Goal: Entertainment & Leisure: Consume media (video, audio)

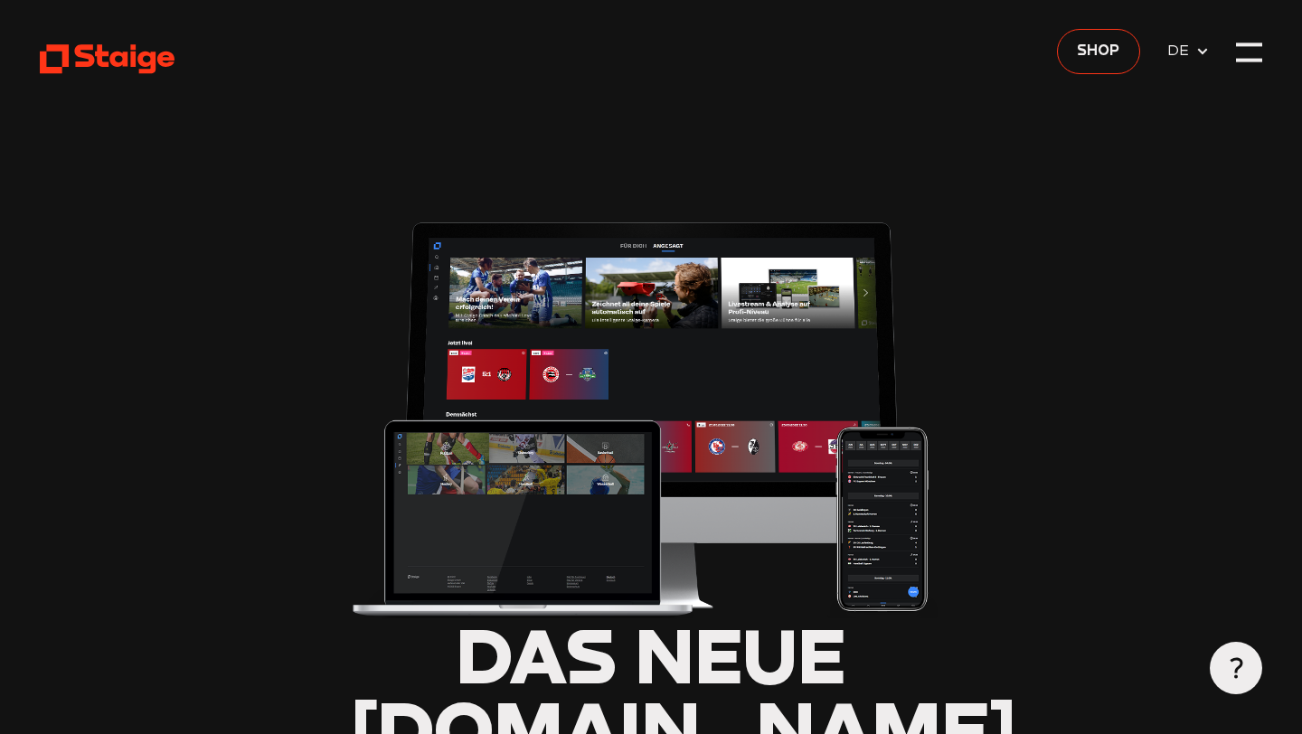
click at [119, 59] on icon at bounding box center [107, 58] width 135 height 33
type input "0.8"
click at [1253, 59] on div at bounding box center [1249, 53] width 26 height 26
type input "0.8"
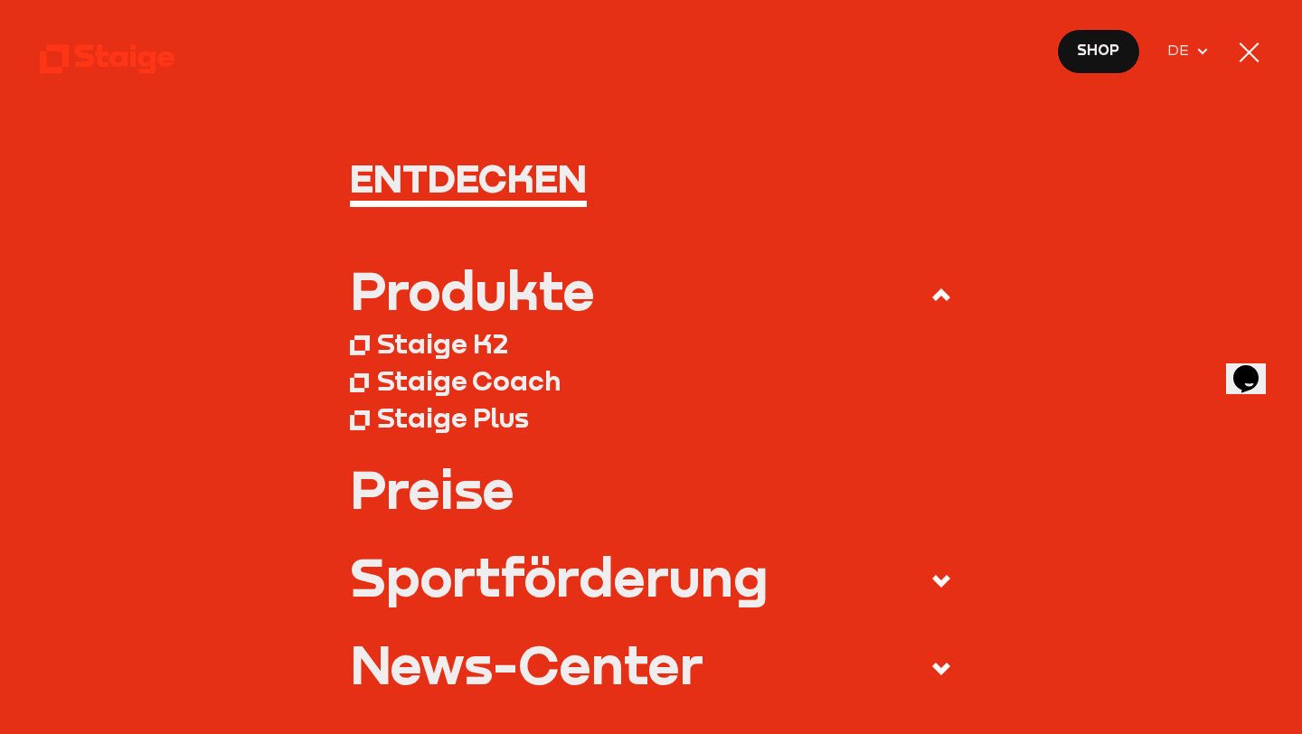
click at [1253, 59] on div at bounding box center [1249, 53] width 26 height 26
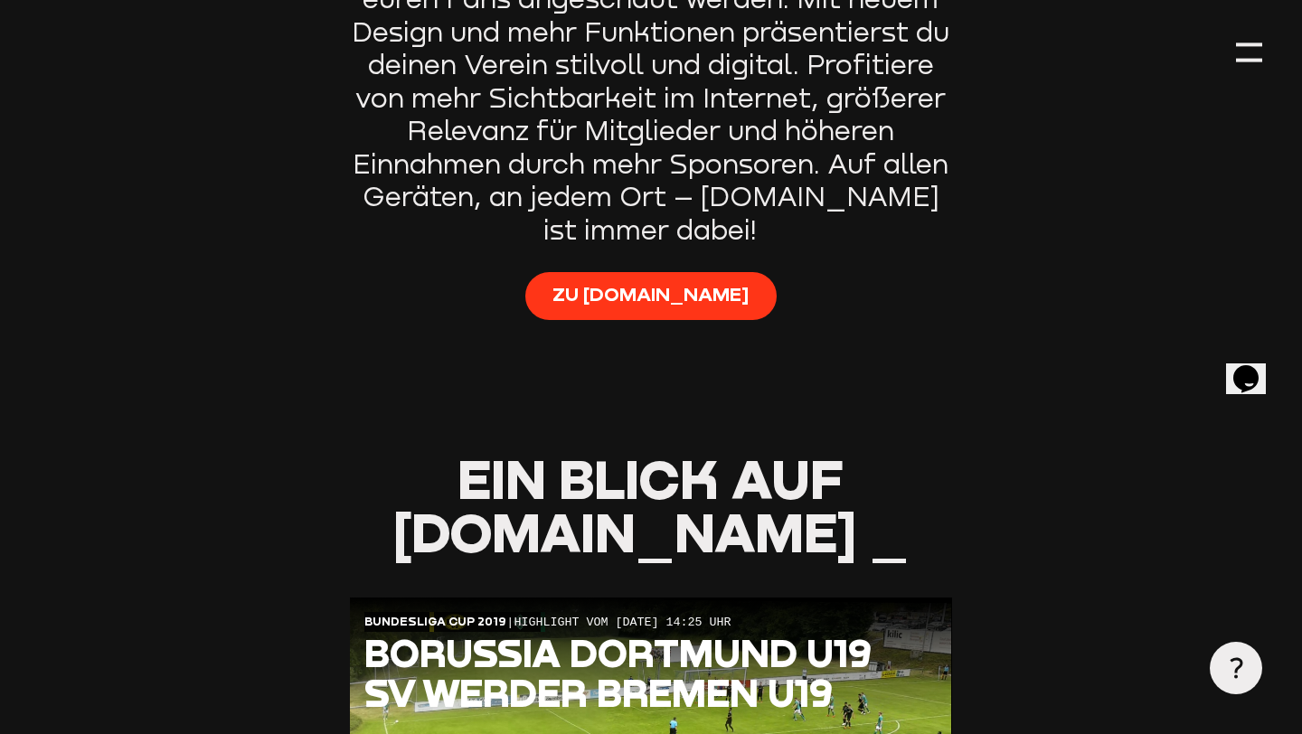
scroll to position [1310, 0]
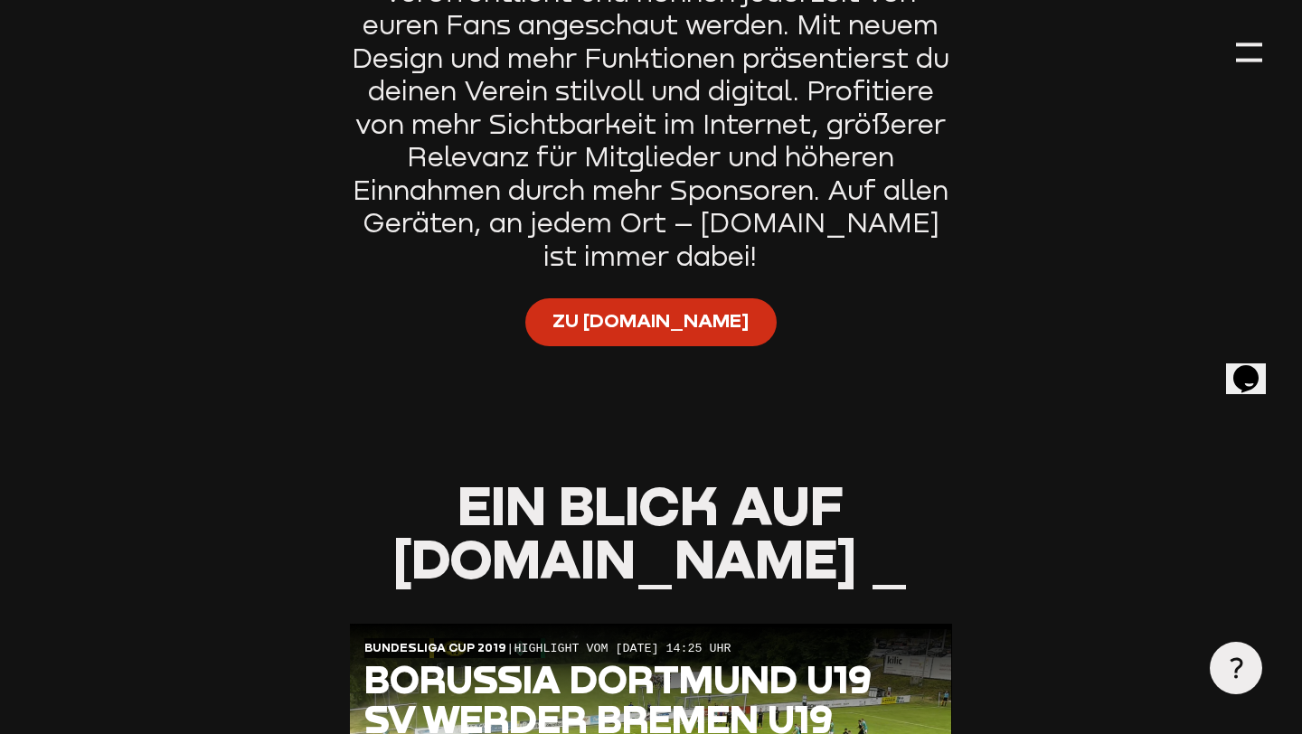
click at [647, 313] on span "Zu [DOMAIN_NAME]" at bounding box center [650, 321] width 196 height 26
